Goal: Transaction & Acquisition: Purchase product/service

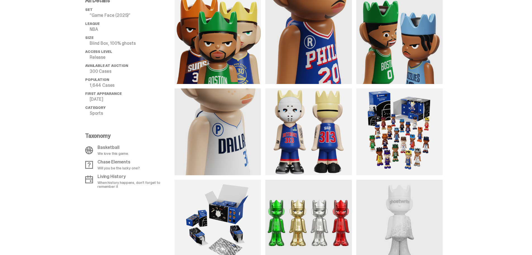
scroll to position [447, 0]
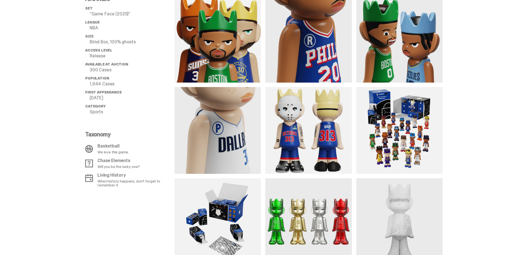
click at [402, 103] on img at bounding box center [399, 130] width 86 height 86
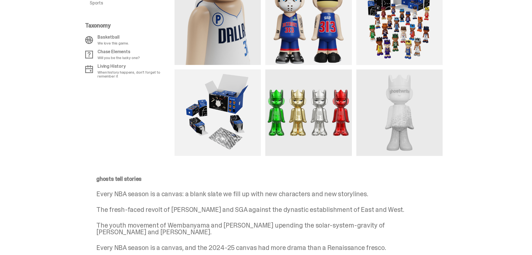
scroll to position [559, 0]
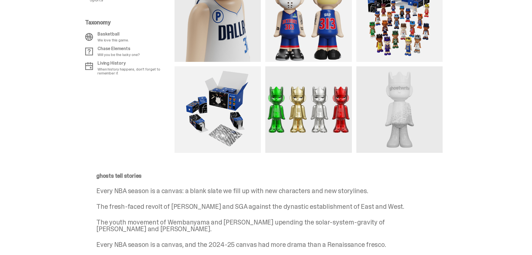
click at [218, 111] on img at bounding box center [218, 109] width 86 height 86
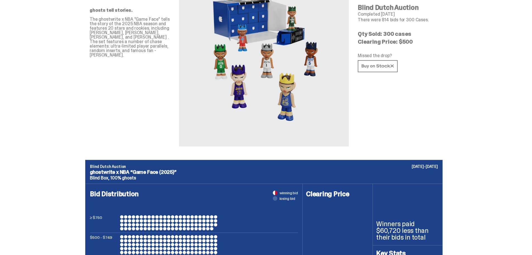
scroll to position [0, 0]
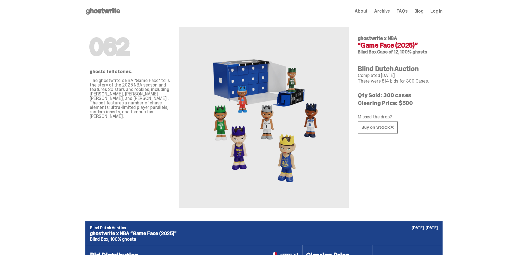
drag, startPoint x: 359, startPoint y: 37, endPoint x: 410, endPoint y: 41, distance: 50.9
click at [410, 41] on div "062 ghosts tell stories. The ghostwrite x NBA "Game Face" tells the story of th…" at bounding box center [264, 121] width 358 height 198
copy span "ghostwrite x NBA"
drag, startPoint x: 402, startPoint y: 52, endPoint x: 435, endPoint y: 55, distance: 33.4
click at [435, 55] on div "062 ghostwrite x NBA “Game Face (2025)” Blind Box Case of 12, 100% ghosts Blind…" at bounding box center [398, 114] width 80 height 185
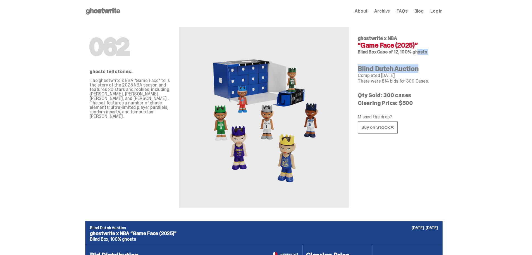
click at [429, 50] on h6 "Blind Box Case of 12, 100% ghosts" at bounding box center [398, 52] width 80 height 4
drag, startPoint x: 401, startPoint y: 51, endPoint x: 426, endPoint y: 52, distance: 25.4
click at [426, 52] on span "Case of 12, 100% ghosts" at bounding box center [402, 52] width 50 height 6
copy span "100% ghosts"
